Goal: Information Seeking & Learning: Learn about a topic

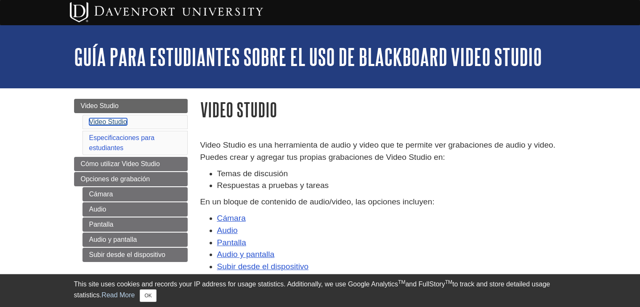
click at [94, 124] on link "Video Studio" at bounding box center [108, 121] width 38 height 7
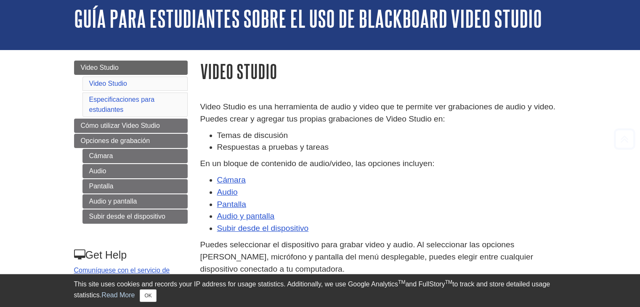
scroll to position [21, 0]
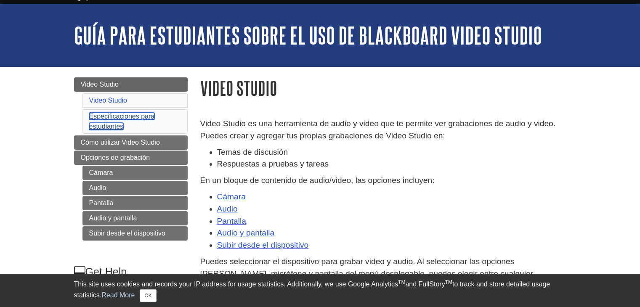
click at [111, 127] on link "Especificaciones para estudiantes" at bounding box center [122, 121] width 66 height 17
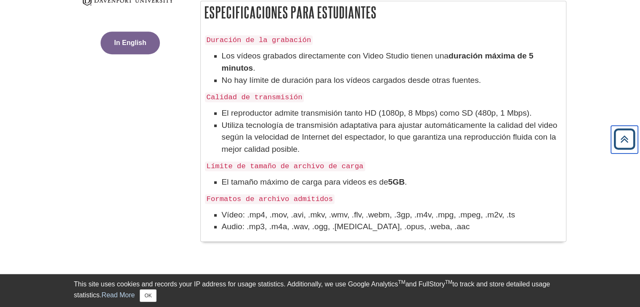
click at [623, 135] on icon "Back to Top" at bounding box center [624, 139] width 27 height 27
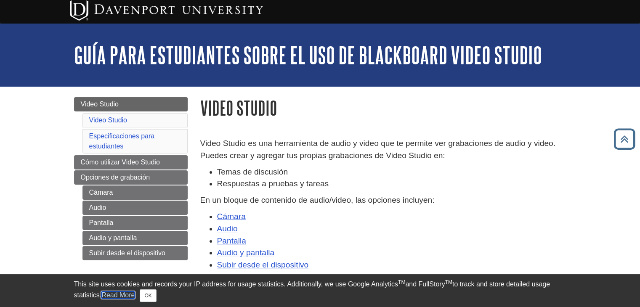
scroll to position [0, 0]
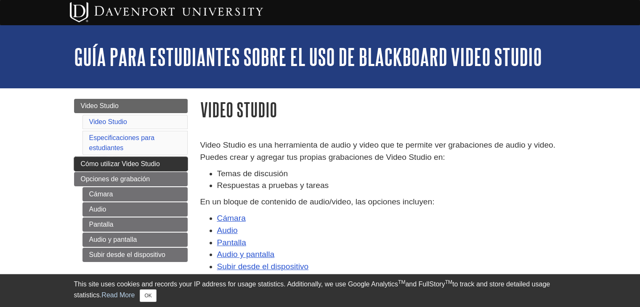
click at [132, 166] on span "Cómo utilizar Video Studio" at bounding box center [120, 163] width 79 height 7
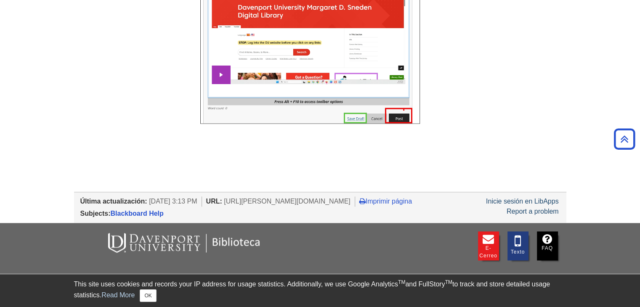
scroll to position [1094, 0]
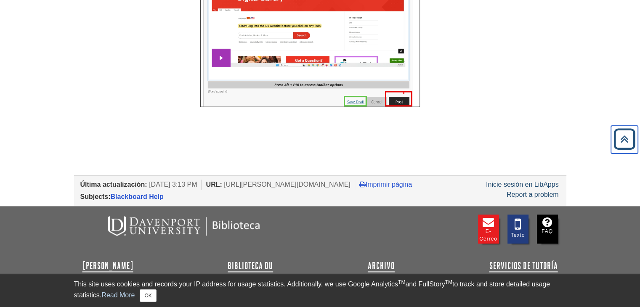
click at [626, 144] on icon "Back to Top" at bounding box center [624, 139] width 27 height 27
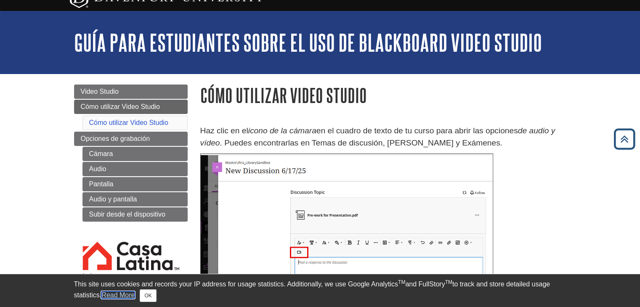
scroll to position [0, 0]
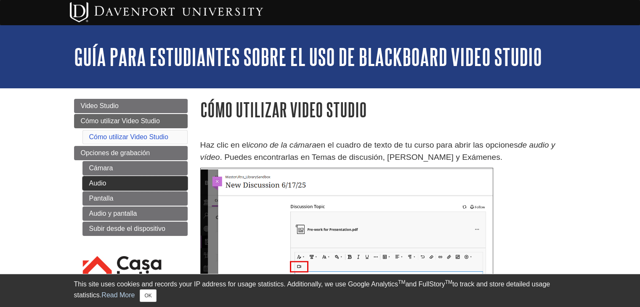
click at [126, 187] on link "Audio" at bounding box center [134, 183] width 105 height 14
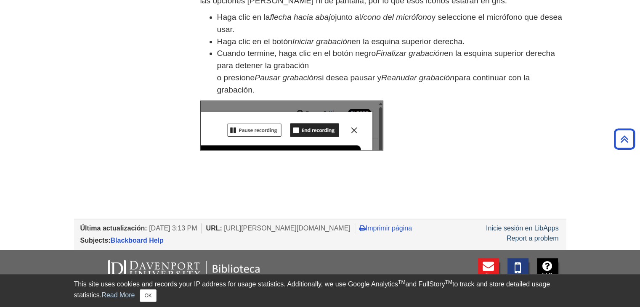
scroll to position [353, 0]
